Goal: Obtain resource: Download file/media

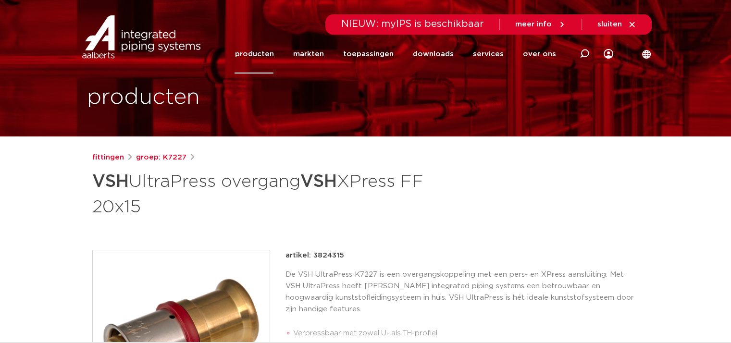
scroll to position [17, 0]
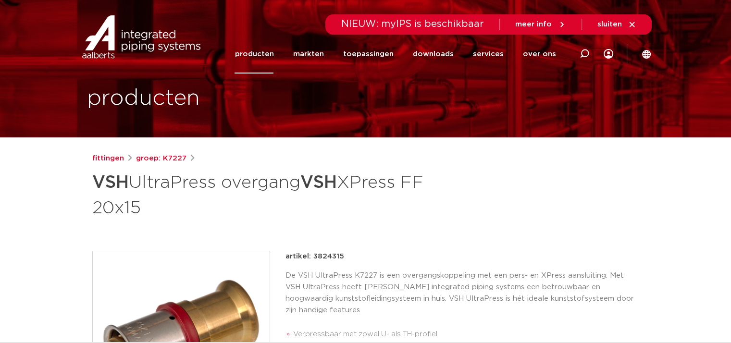
click at [262, 54] on link "producten" at bounding box center [254, 54] width 39 height 39
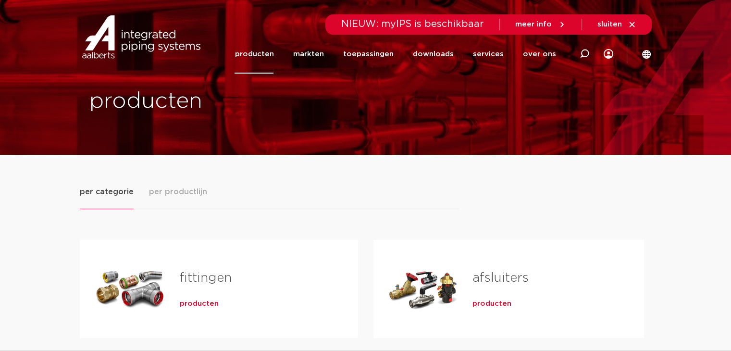
click at [213, 283] on link "fittingen" at bounding box center [206, 278] width 52 height 12
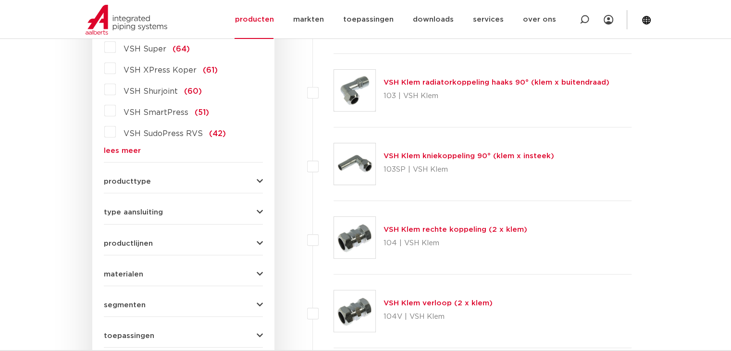
scroll to position [303, 0]
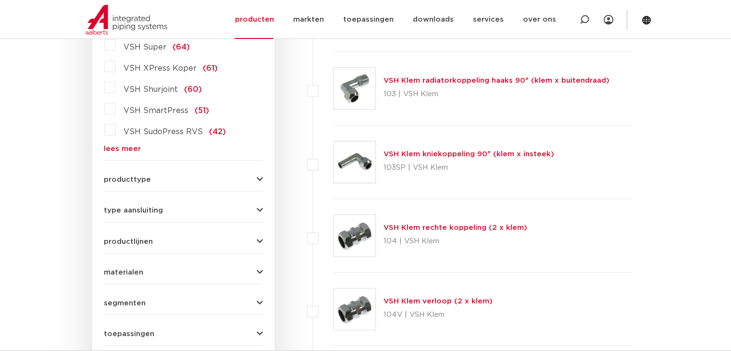
click at [149, 235] on div "productlijnen VSH SmartPress maak een keuze VSH SmartPress afsluiters VSH Smart…" at bounding box center [183, 237] width 159 height 15
click at [144, 243] on span "productlijnen" at bounding box center [128, 241] width 49 height 7
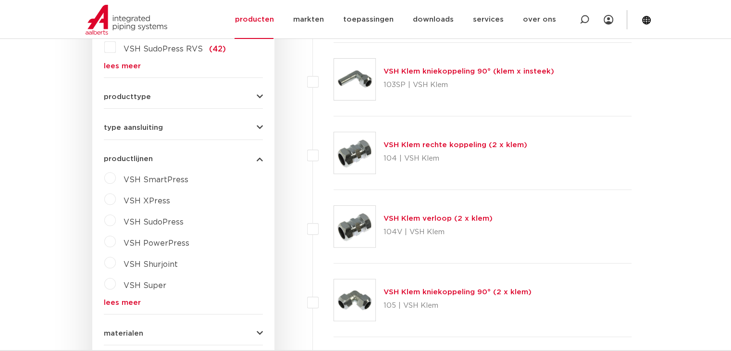
scroll to position [386, 0]
click at [135, 199] on span "VSH XPress" at bounding box center [147, 201] width 47 height 8
click at [161, 224] on select "maak een keuze VSH XPress RVS 304 fittingen VSH XPress Staalverzinkt fittingen …" at bounding box center [192, 223] width 137 height 22
select select "7531"
click at [124, 212] on select "maak een keuze VSH XPress RVS 304 fittingen VSH XPress Staalverzinkt fittingen …" at bounding box center [192, 223] width 137 height 22
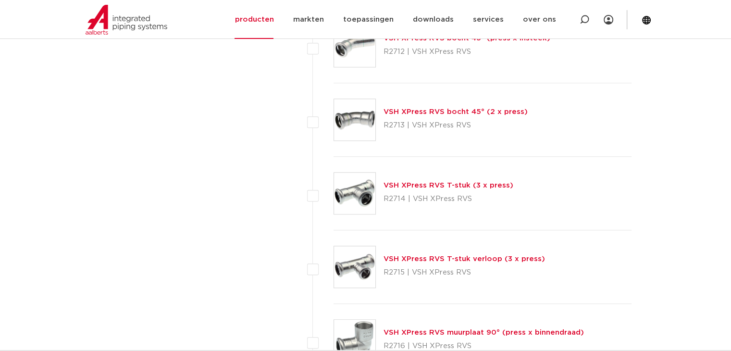
scroll to position [934, 0]
click at [426, 182] on link "VSH XPress RVS T-stuk (3 x press)" at bounding box center [449, 184] width 130 height 7
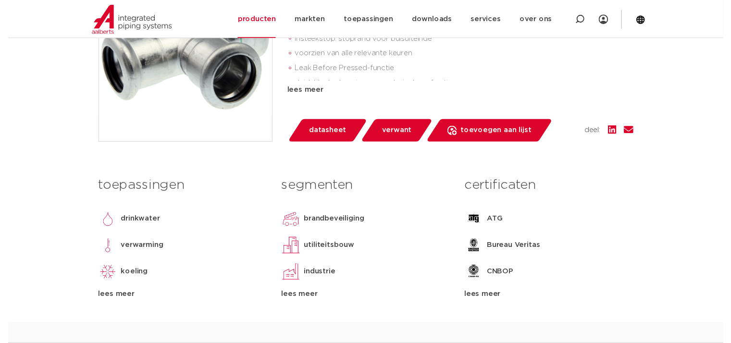
scroll to position [281, 0]
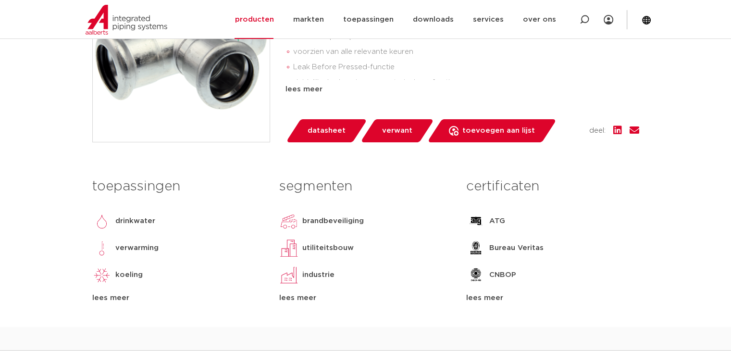
click at [327, 131] on span "datasheet" at bounding box center [327, 130] width 38 height 15
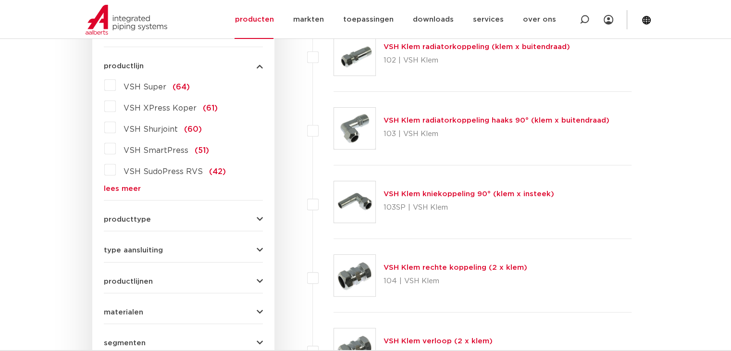
scroll to position [263, 0]
click at [130, 190] on link "lees meer" at bounding box center [183, 188] width 159 height 7
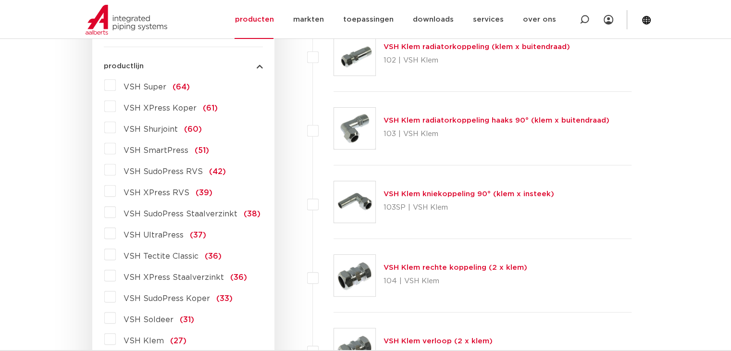
click at [133, 192] on span "VSH XPress RVS" at bounding box center [157, 193] width 66 height 8
click at [0, 0] on input "VSH XPress RVS (39)" at bounding box center [0, 0] width 0 height 0
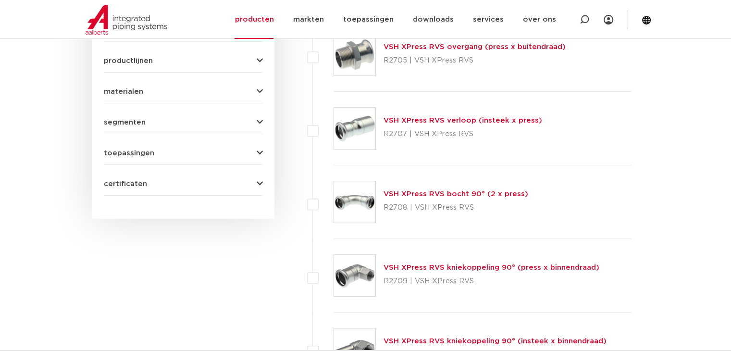
scroll to position [484, 0]
click at [421, 191] on link "VSH XPress RVS bocht 90° (2 x press)" at bounding box center [456, 193] width 145 height 7
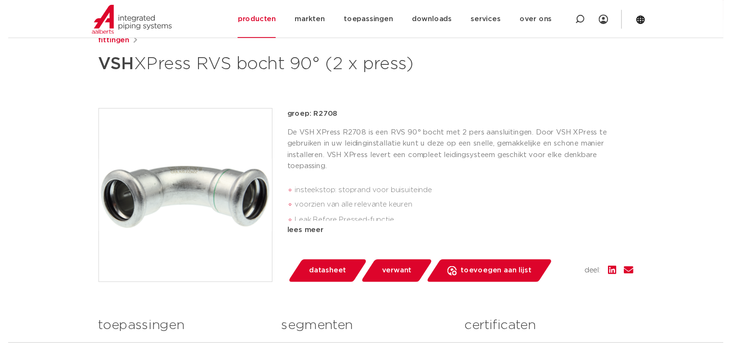
scroll to position [138, 0]
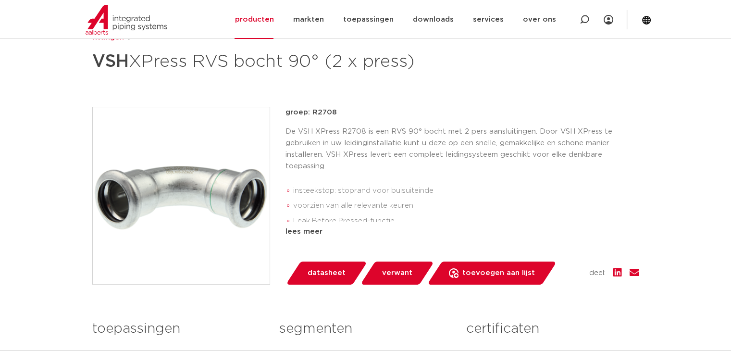
click at [333, 271] on span "datasheet" at bounding box center [327, 272] width 38 height 15
